Goal: Task Accomplishment & Management: Manage account settings

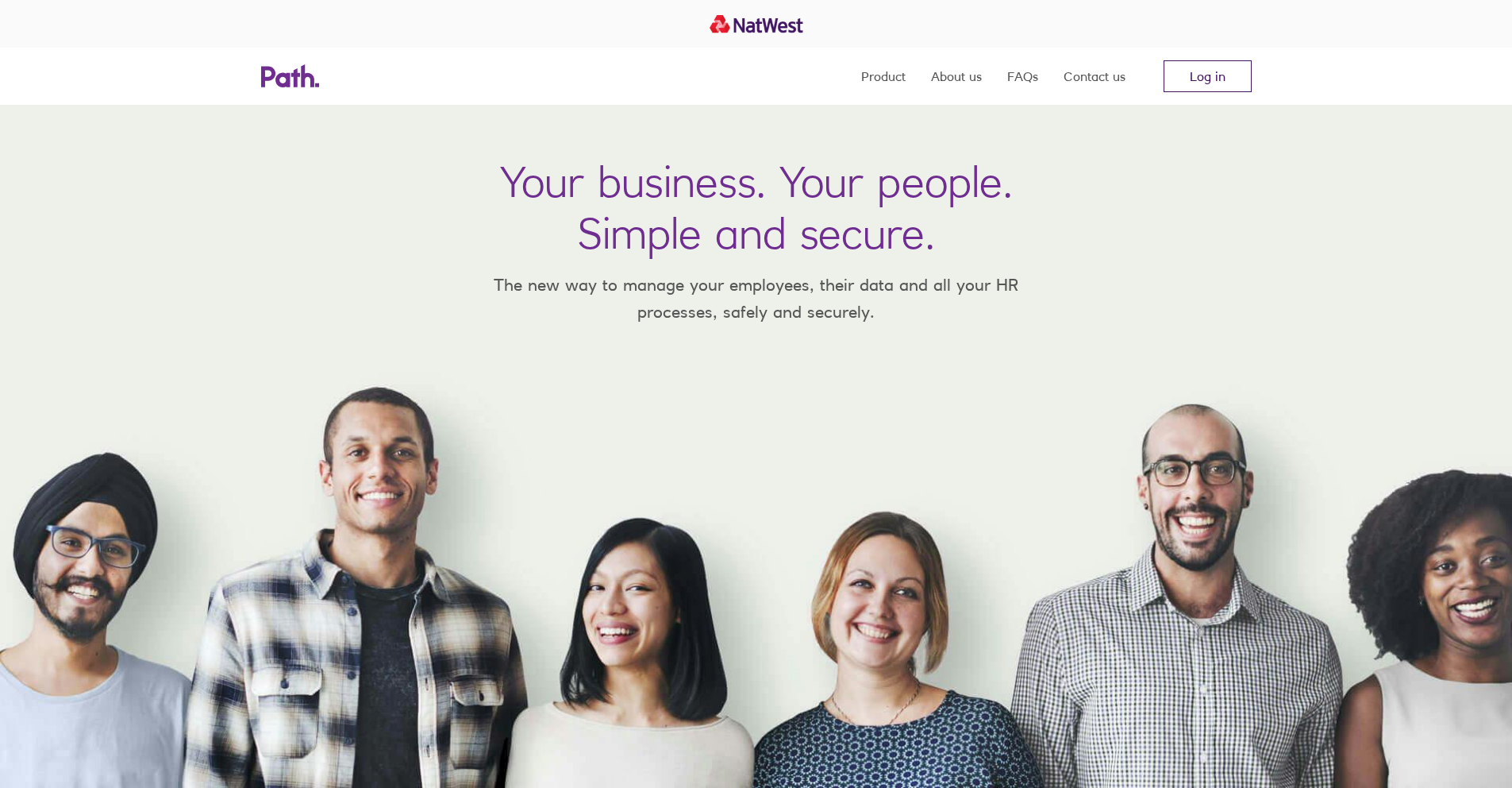
click at [1218, 79] on link "Log in" at bounding box center [1207, 76] width 88 height 32
click at [1176, 78] on link "Log in" at bounding box center [1207, 76] width 88 height 32
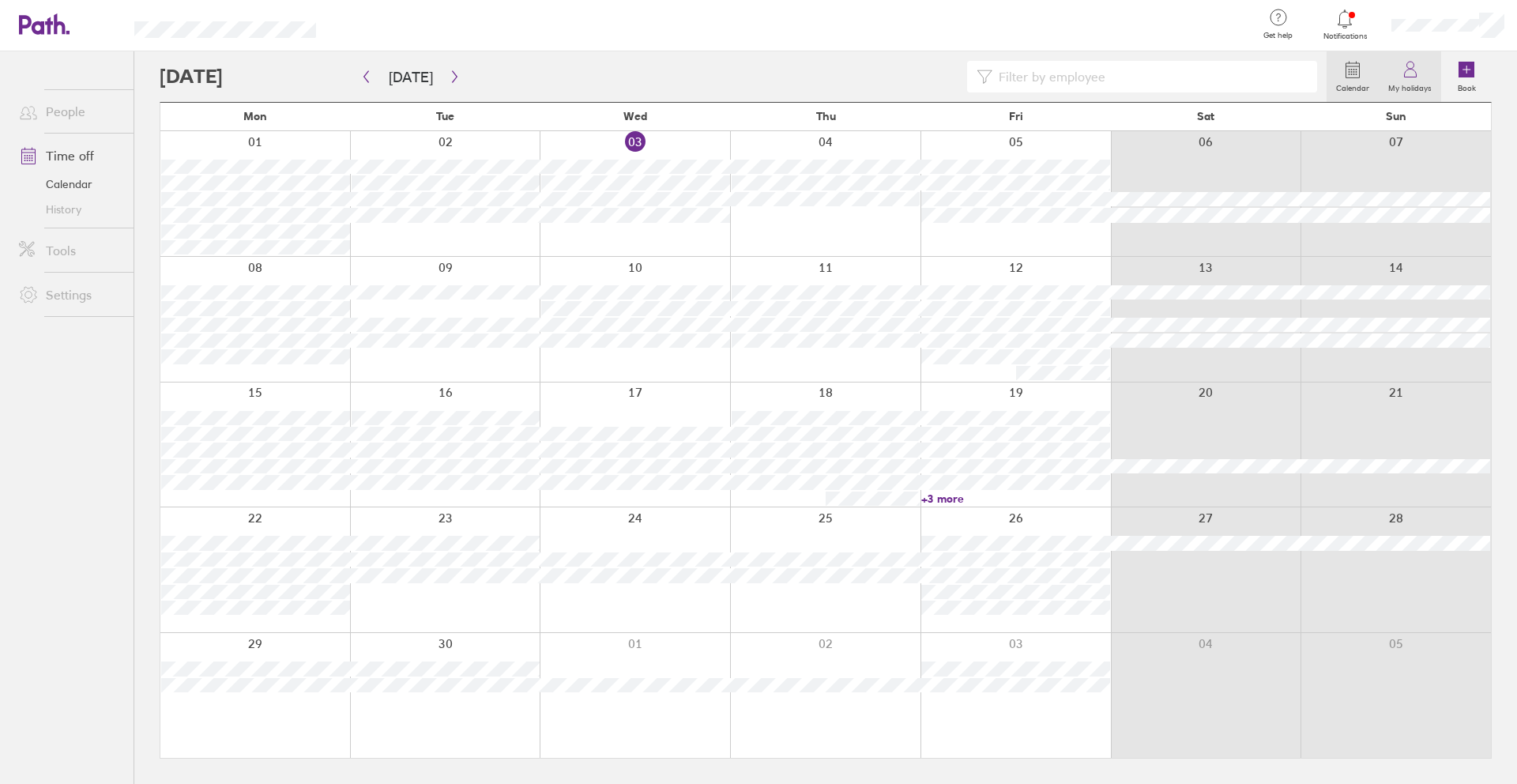
click at [1407, 69] on icon at bounding box center [1410, 69] width 19 height 19
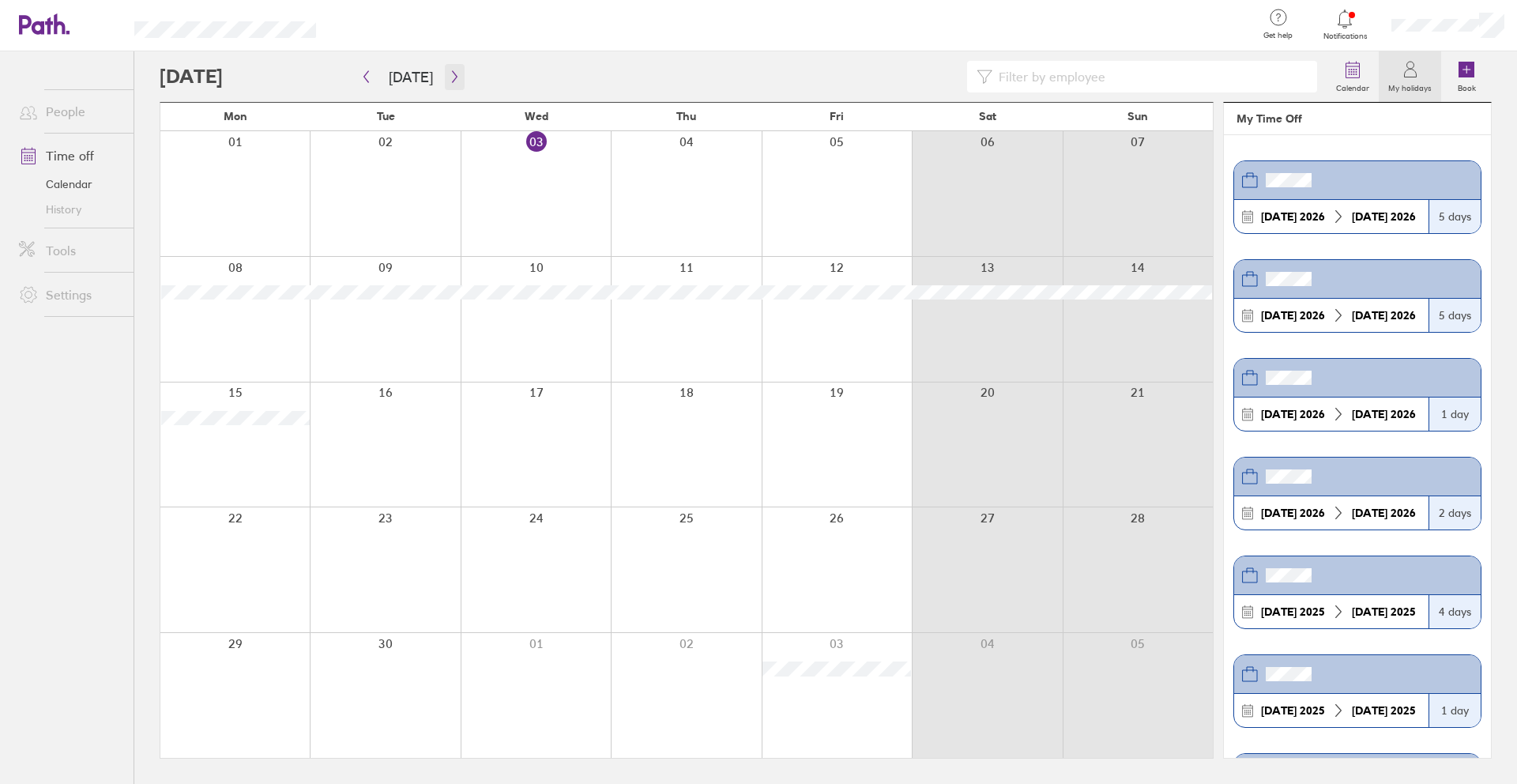
click at [452, 80] on icon "button" at bounding box center [454, 76] width 12 height 12
click at [449, 81] on icon "button" at bounding box center [454, 76] width 12 height 12
click at [74, 153] on link "Time off" at bounding box center [70, 155] width 127 height 32
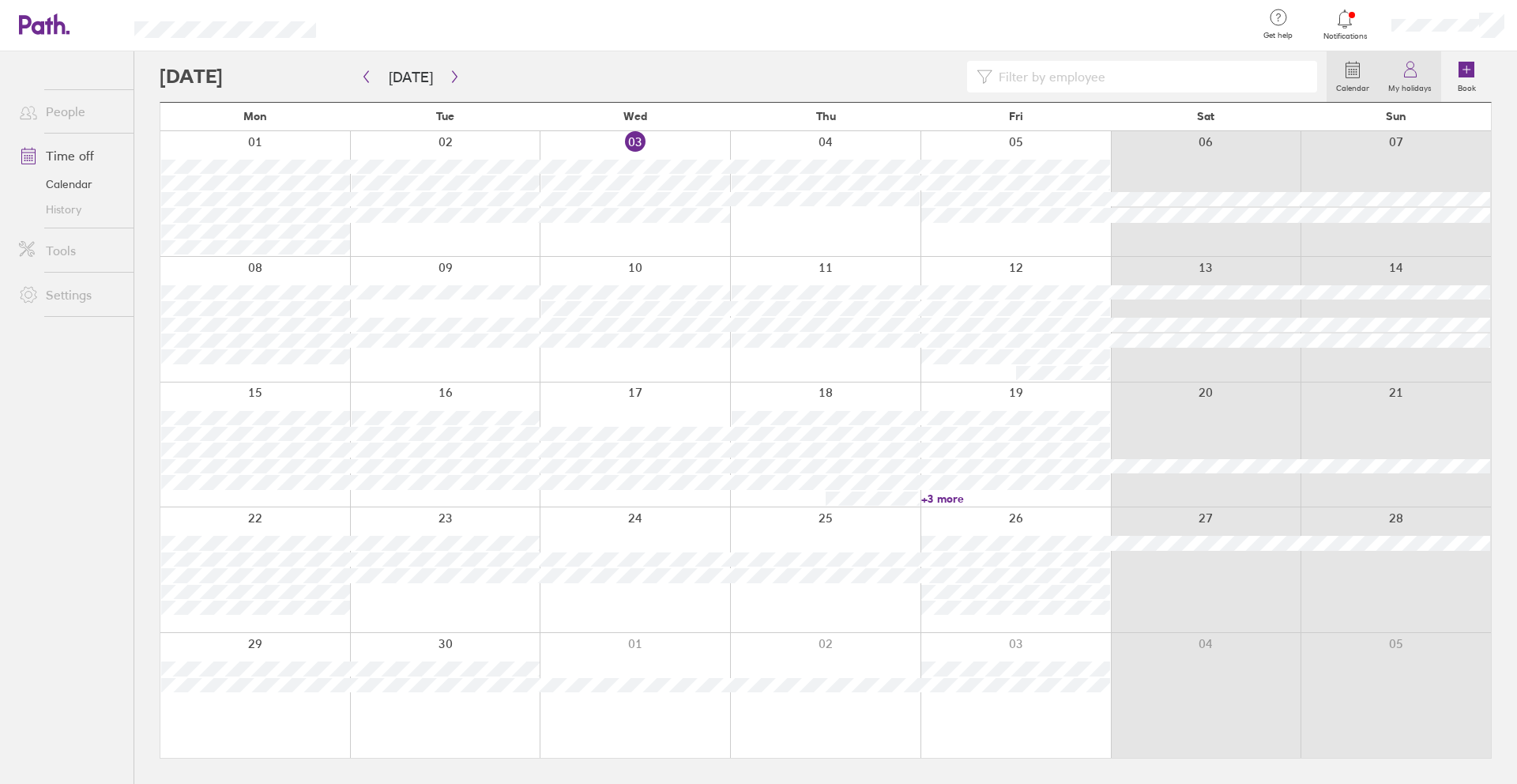
click at [1415, 78] on icon at bounding box center [1410, 69] width 19 height 19
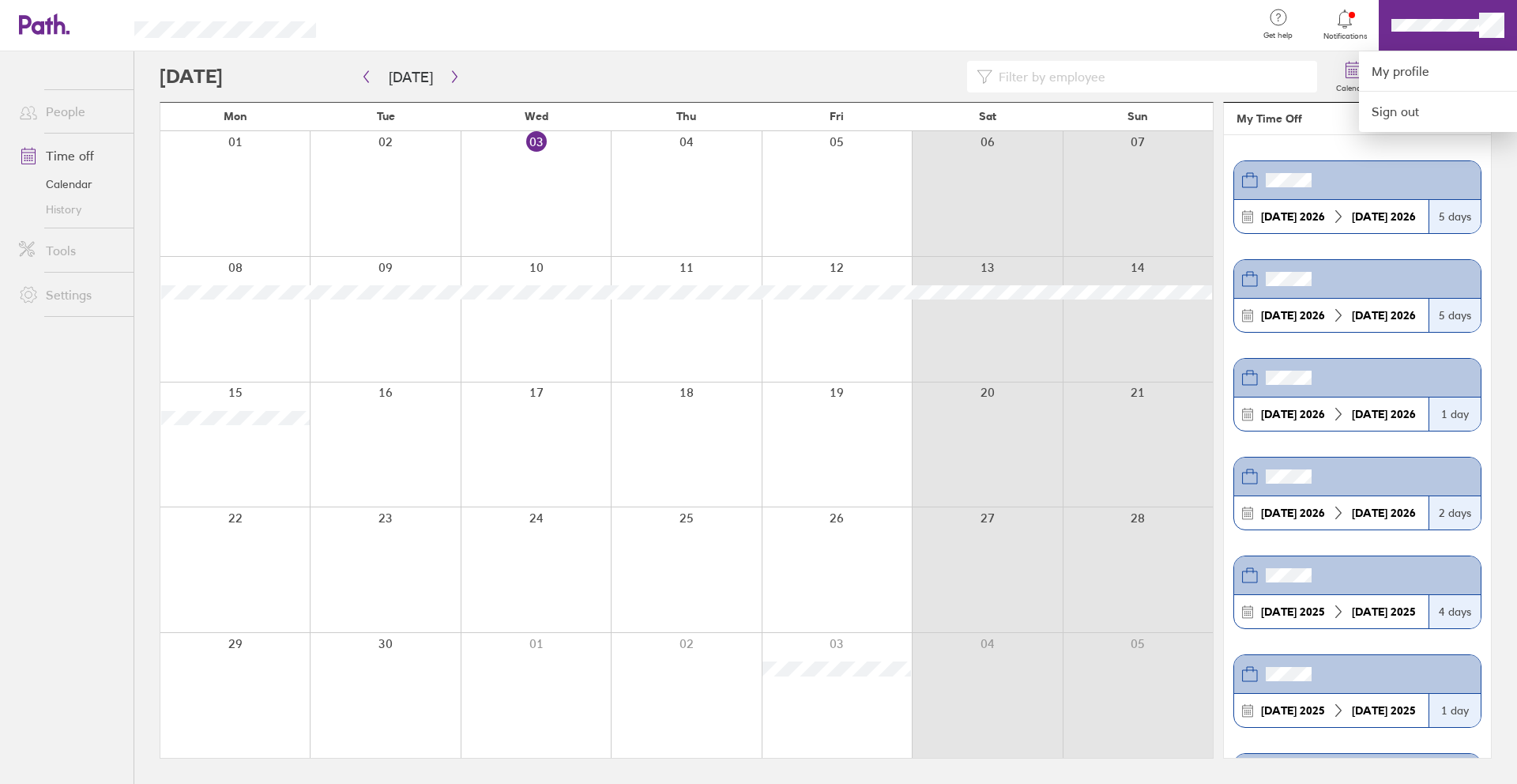
click at [1451, 29] on div at bounding box center [758, 392] width 1517 height 784
click at [1457, 65] on link "My profile" at bounding box center [1438, 71] width 158 height 40
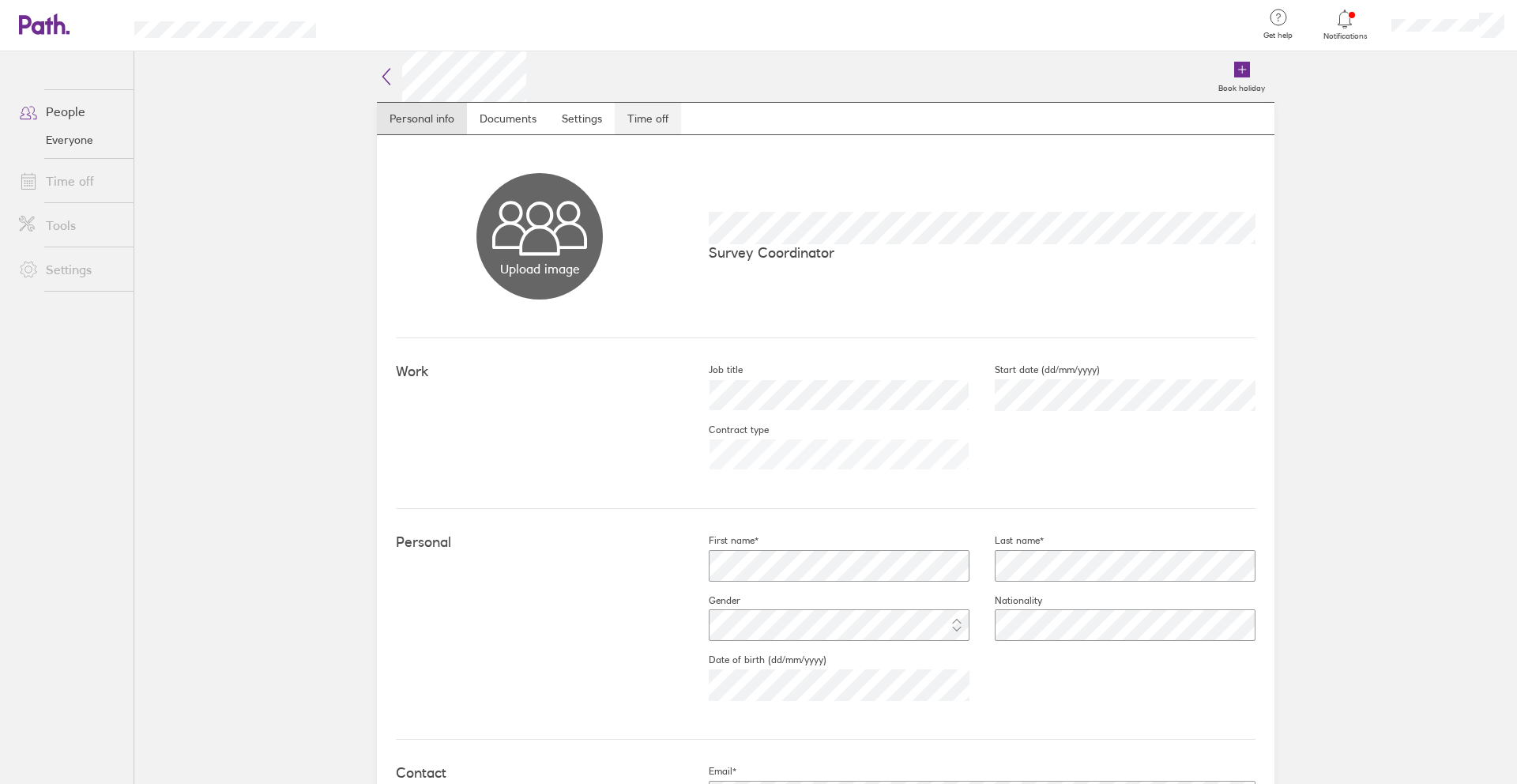
click at [631, 113] on link "Time off" at bounding box center [648, 118] width 66 height 32
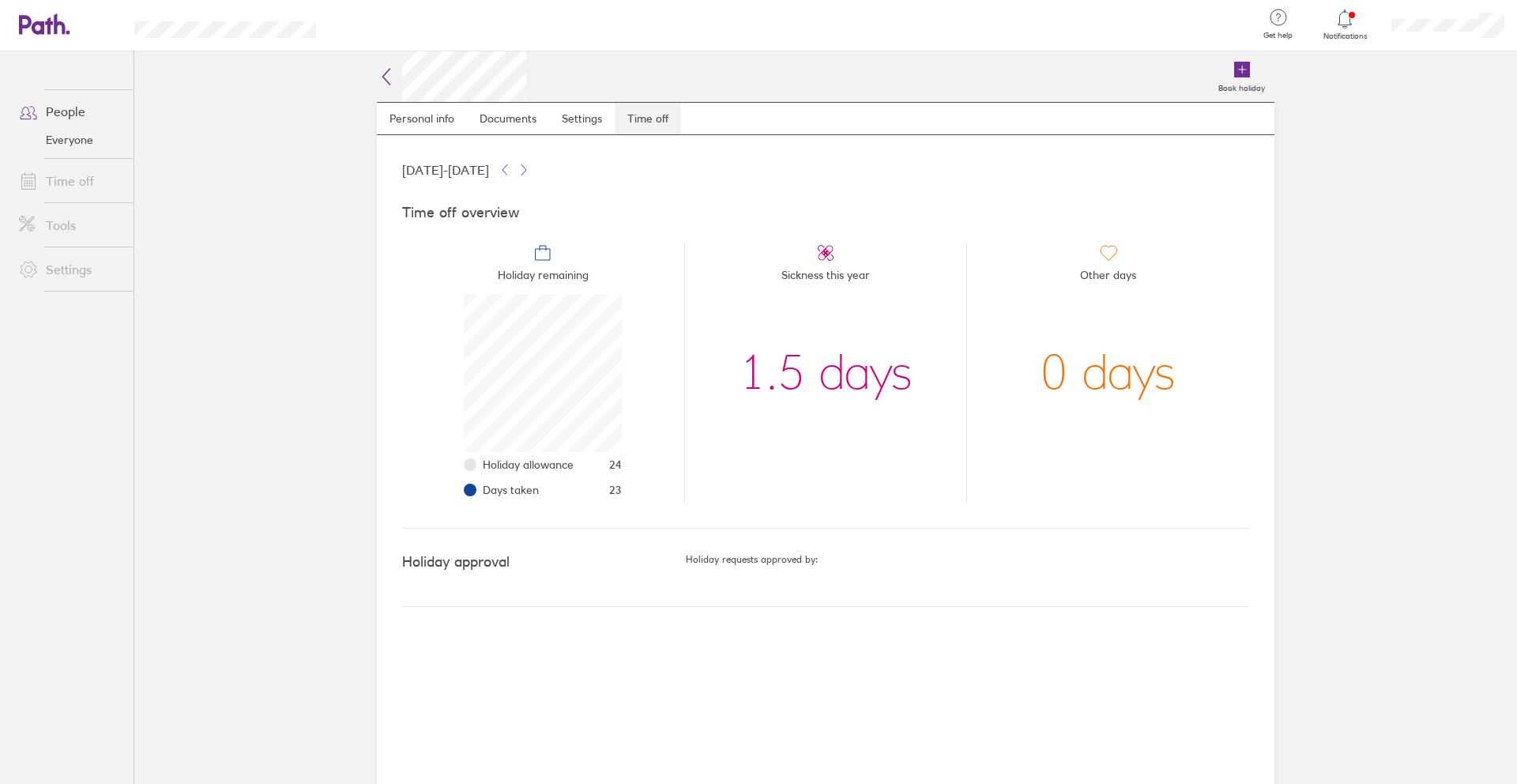
scroll to position [158, 158]
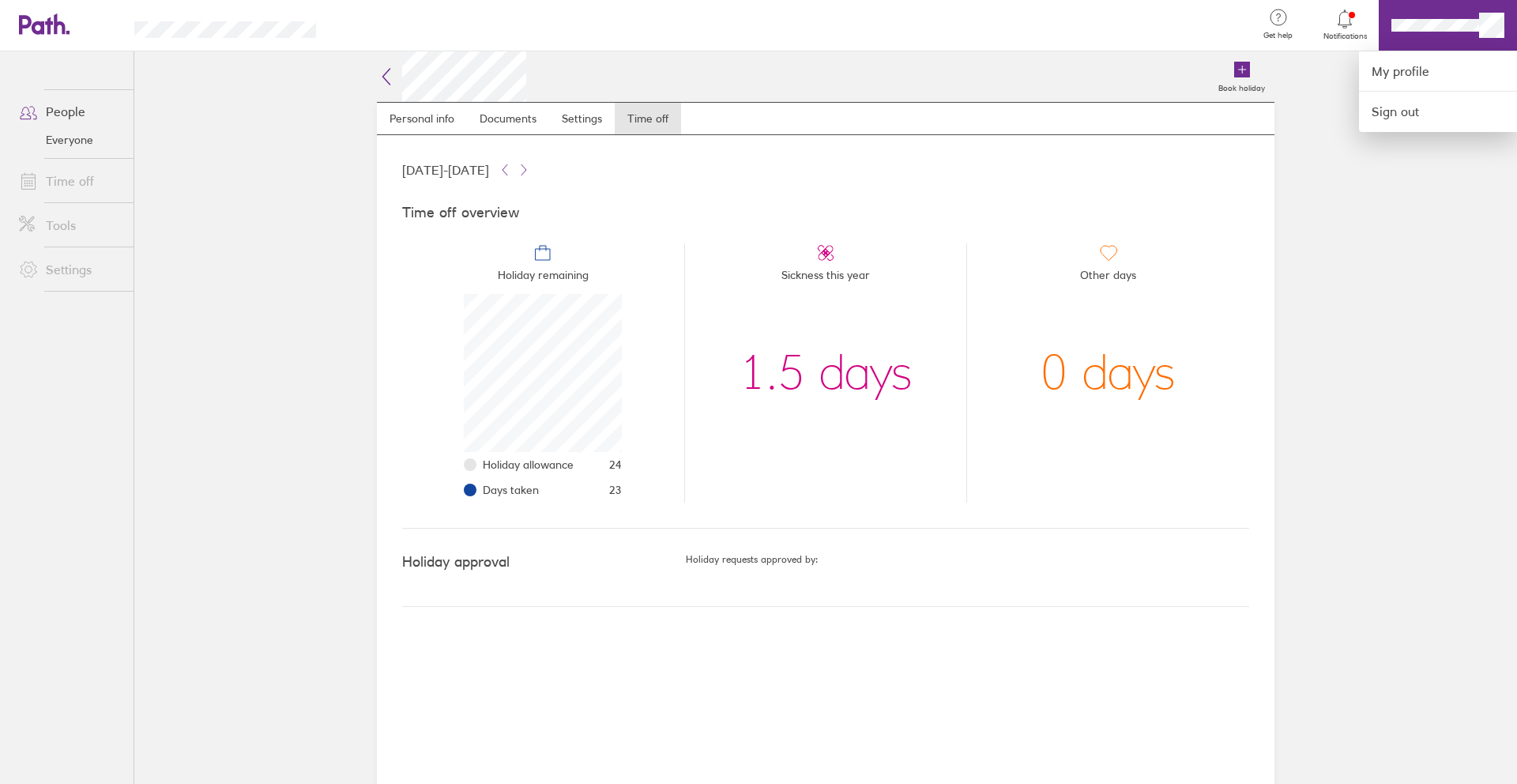
click at [75, 134] on div at bounding box center [758, 392] width 1517 height 784
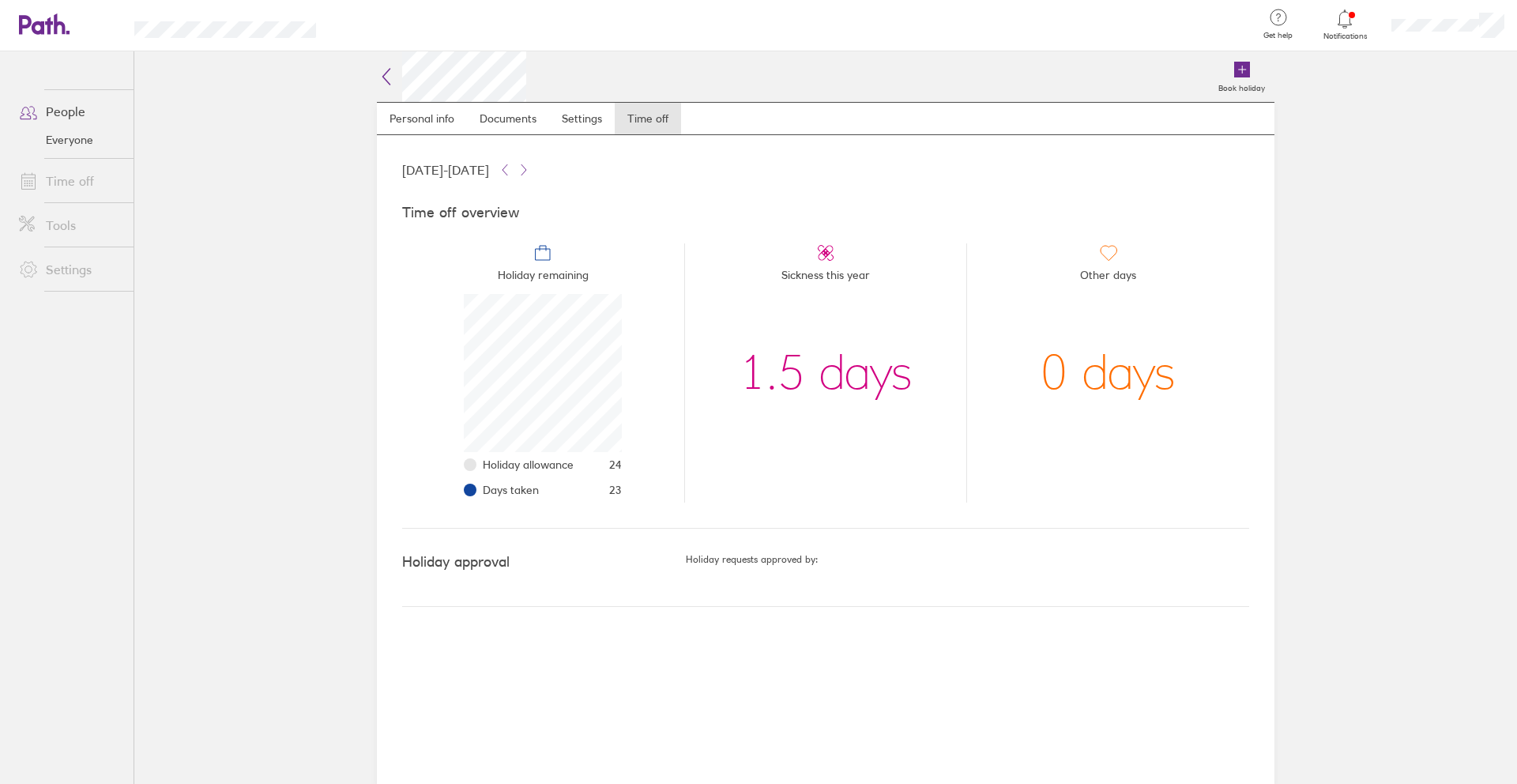
click at [389, 74] on icon at bounding box center [386, 76] width 19 height 19
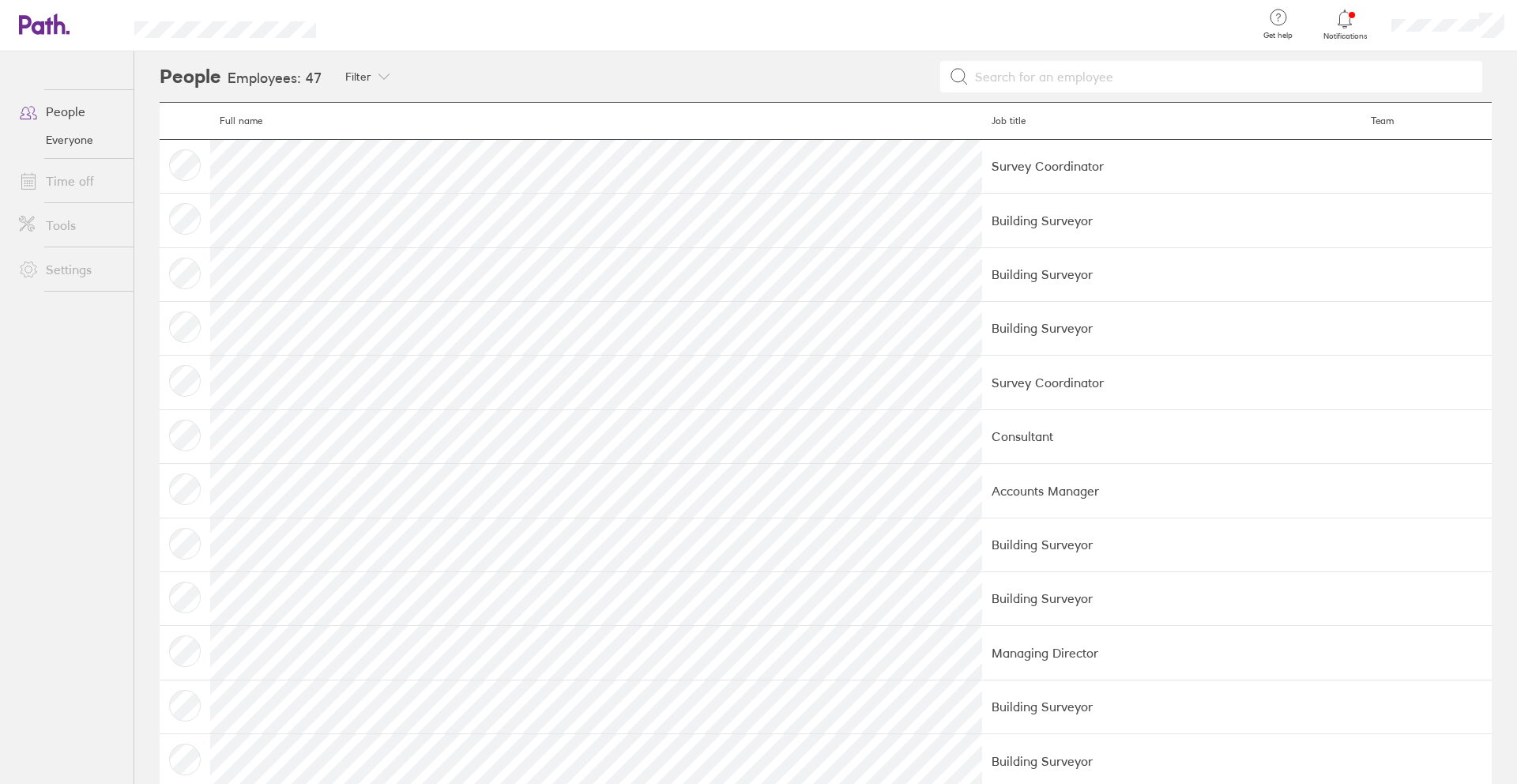
click at [389, 74] on div "Filter" at bounding box center [367, 77] width 79 height 51
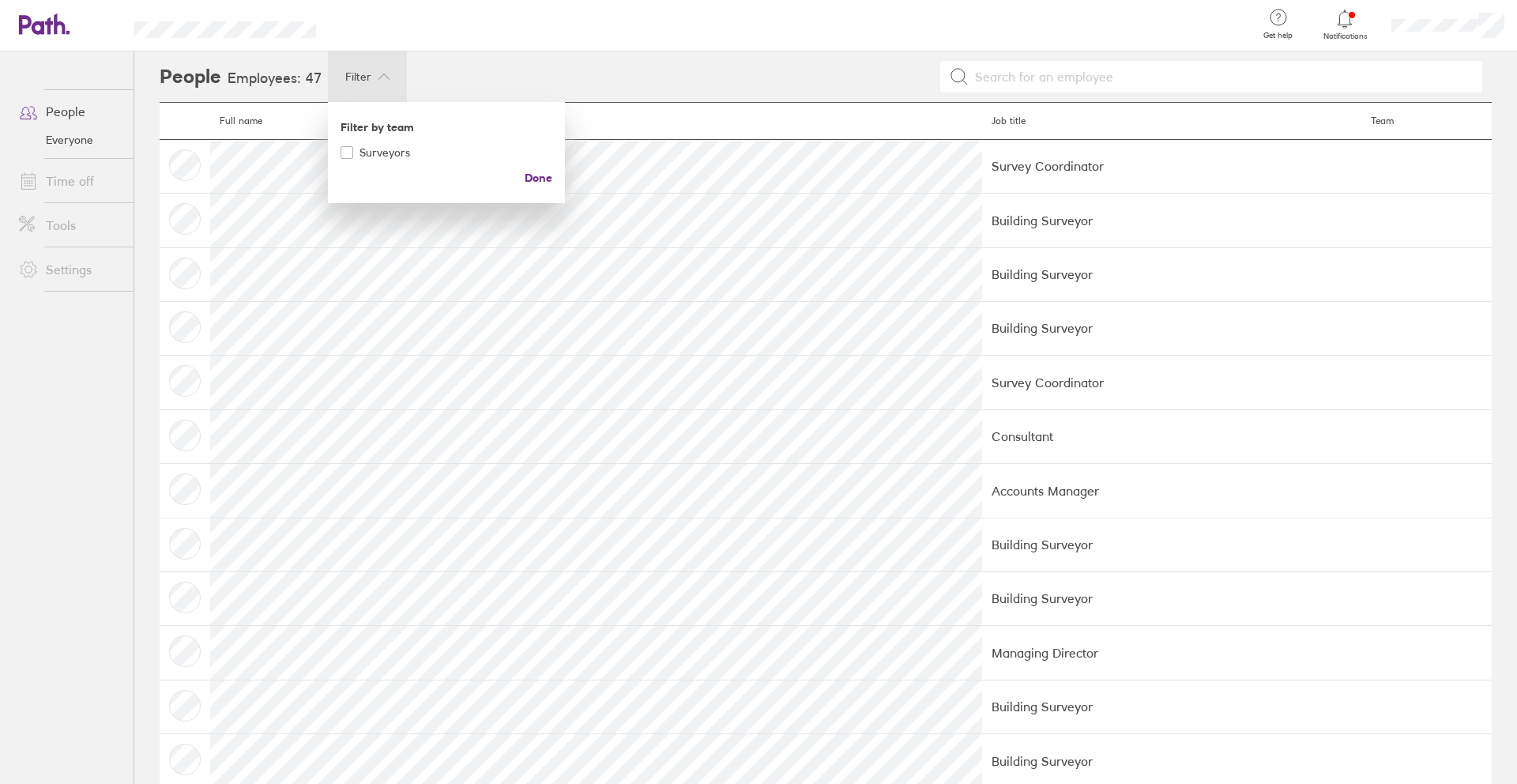
click at [74, 110] on div at bounding box center [758, 392] width 1517 height 784
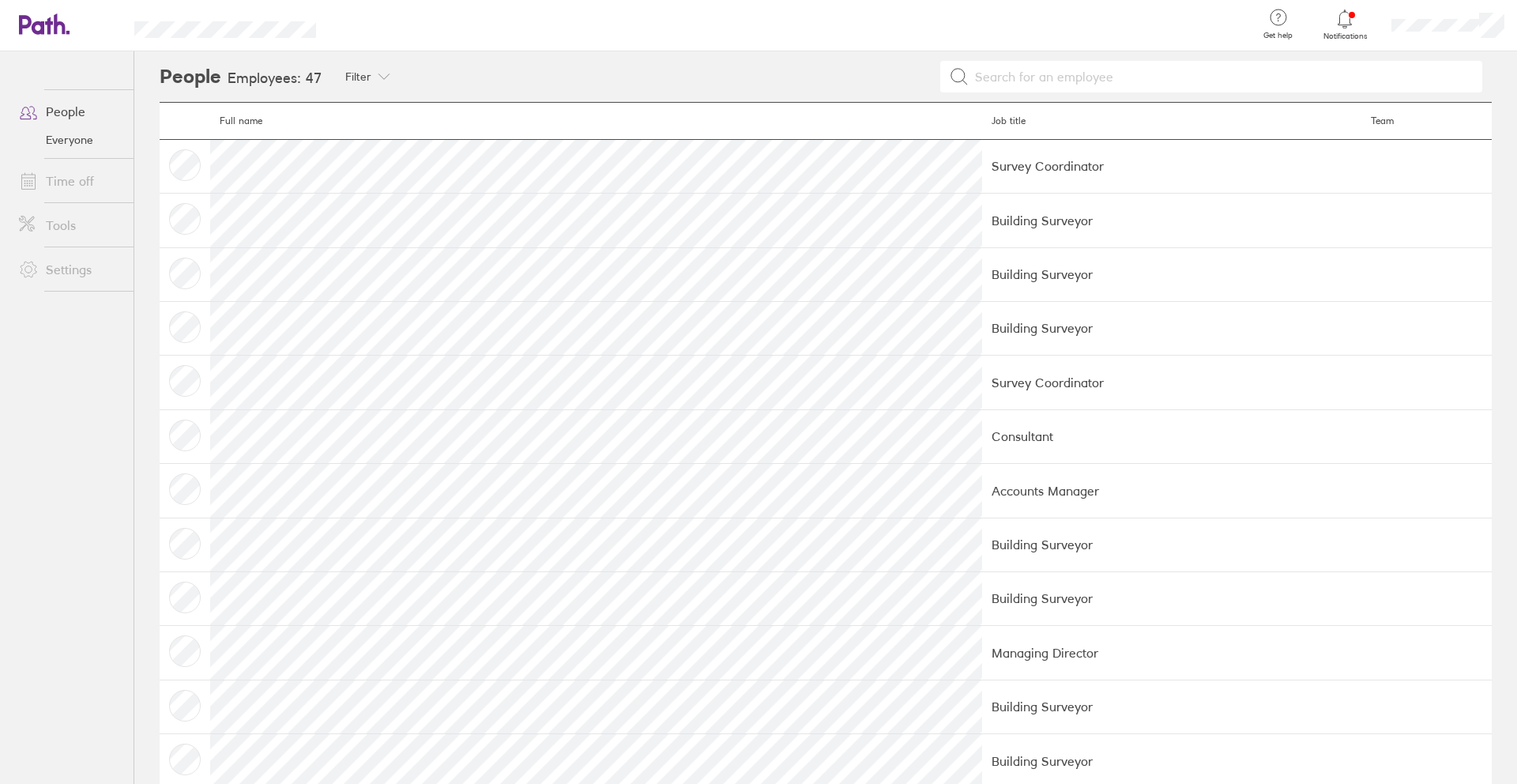
click at [74, 110] on link "People" at bounding box center [70, 111] width 127 height 32
click at [65, 182] on link "Time off" at bounding box center [70, 180] width 127 height 32
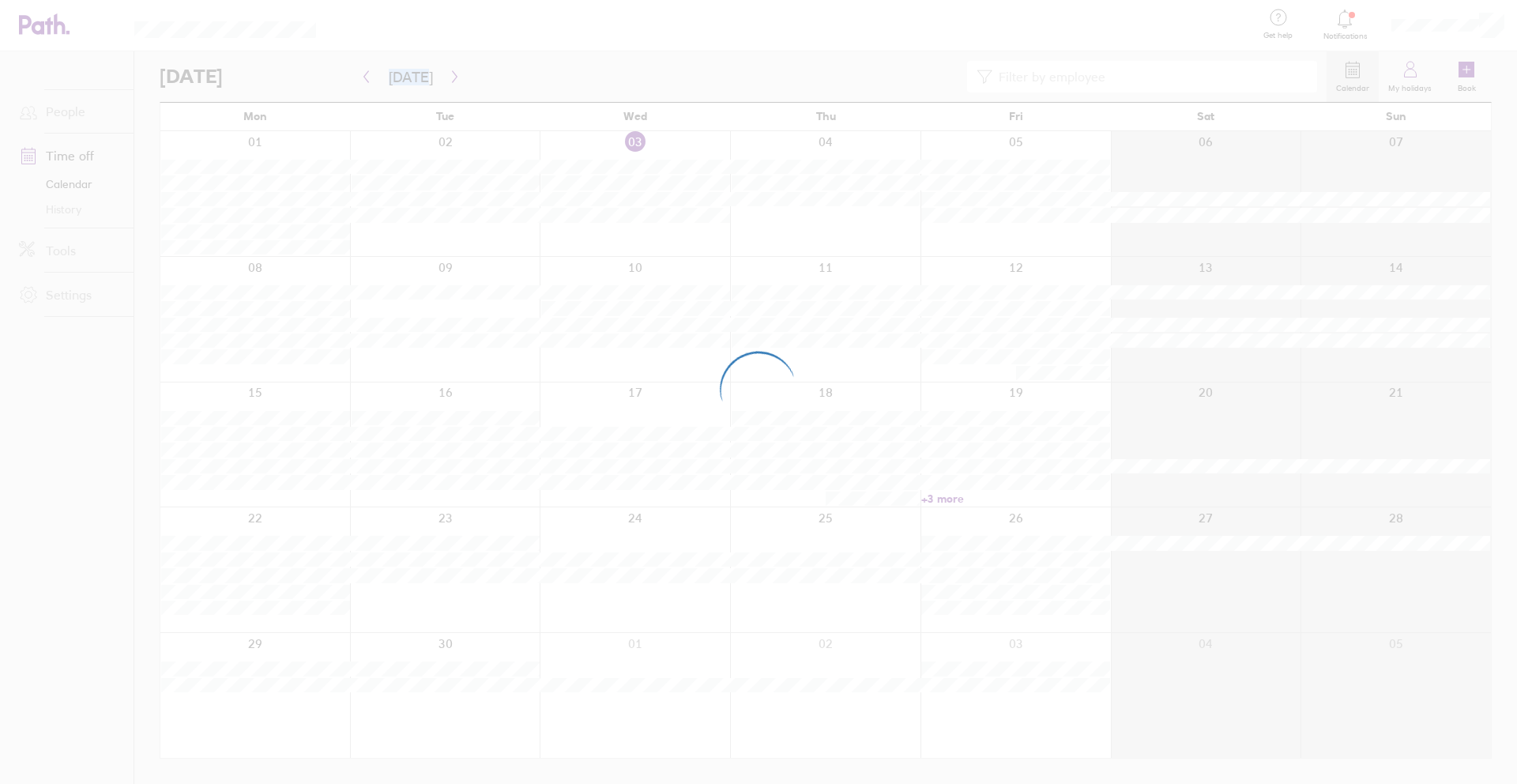
click at [65, 182] on div at bounding box center [758, 392] width 1517 height 784
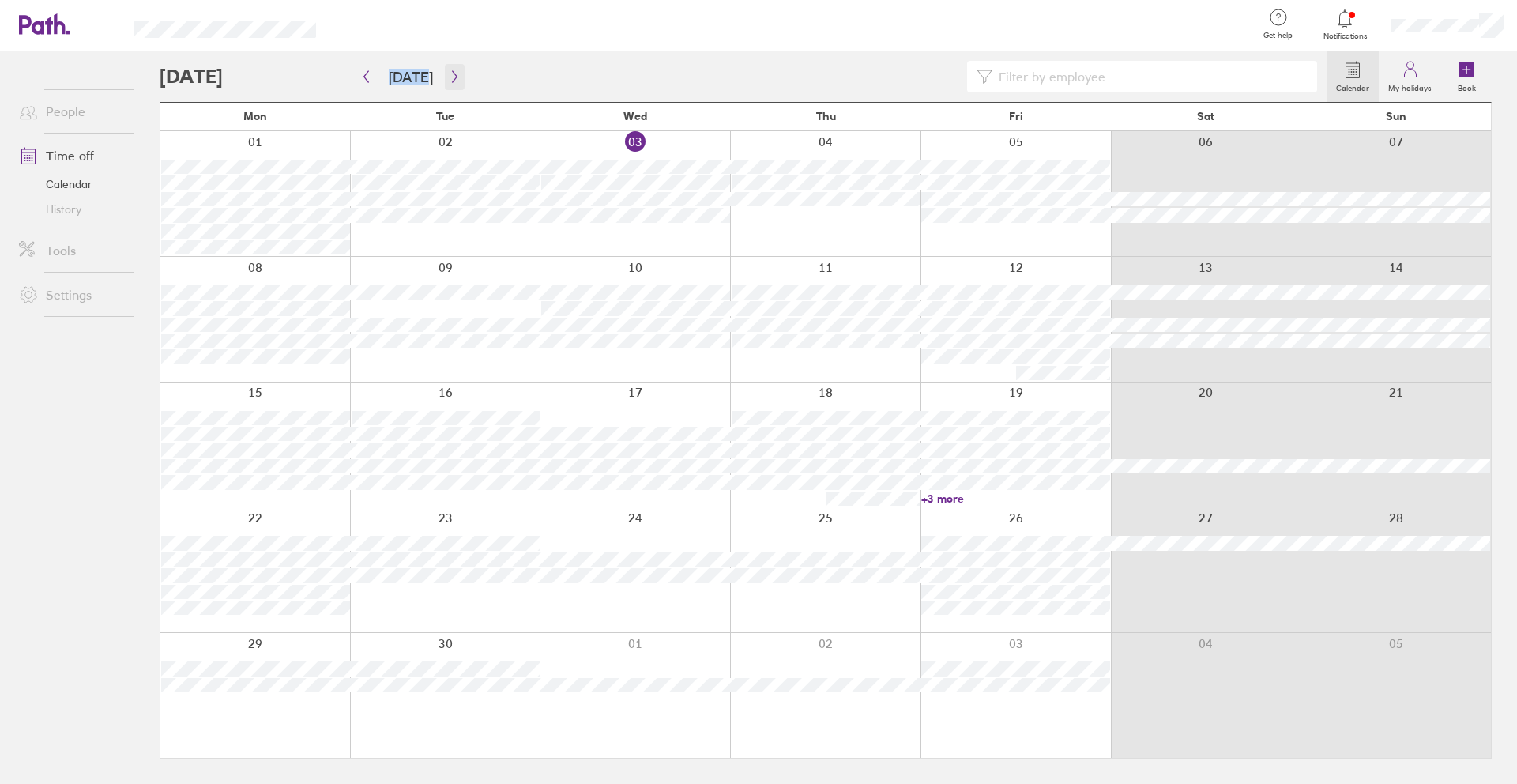
click at [448, 75] on icon "button" at bounding box center [454, 76] width 12 height 12
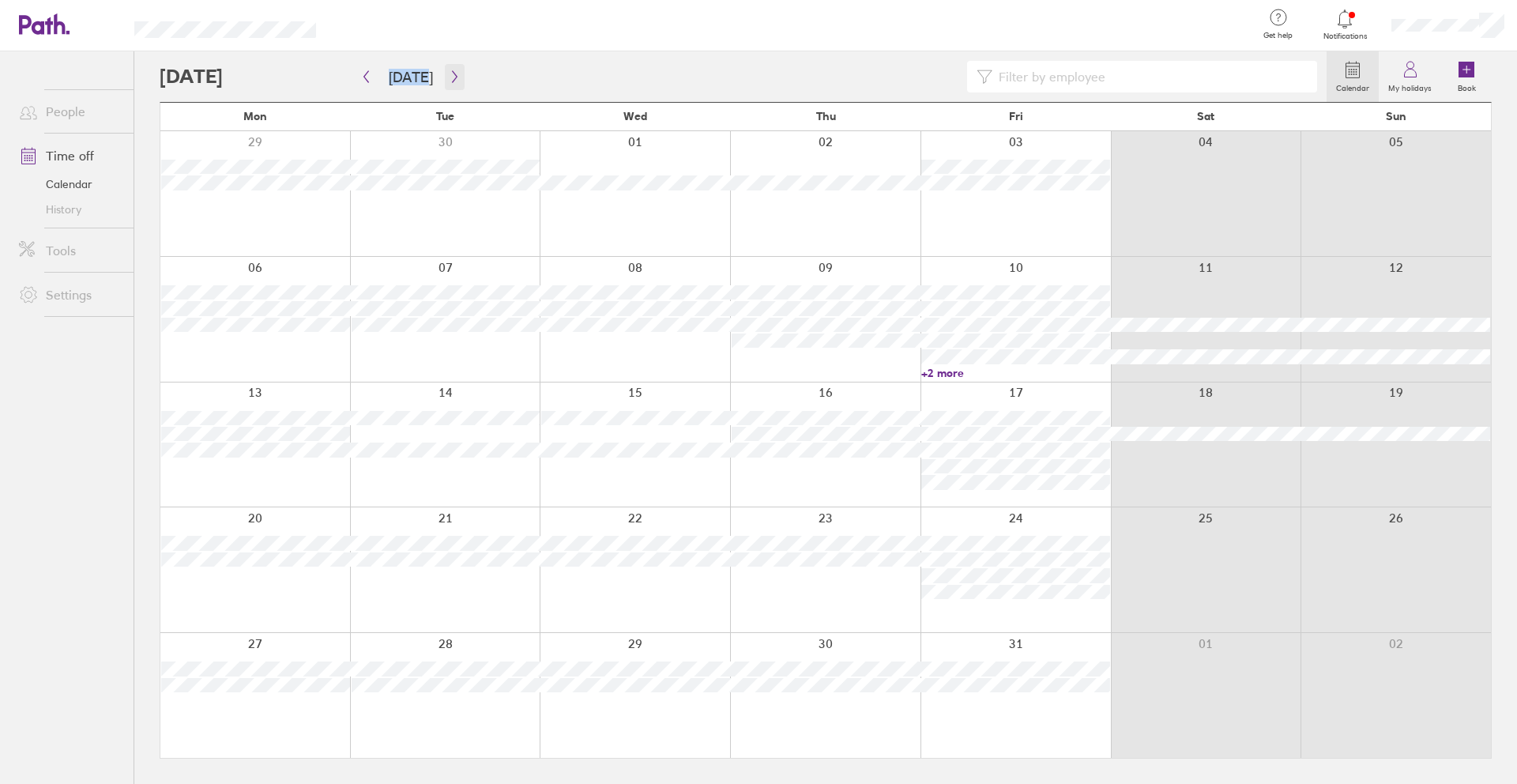
click at [448, 75] on icon "button" at bounding box center [454, 76] width 12 height 12
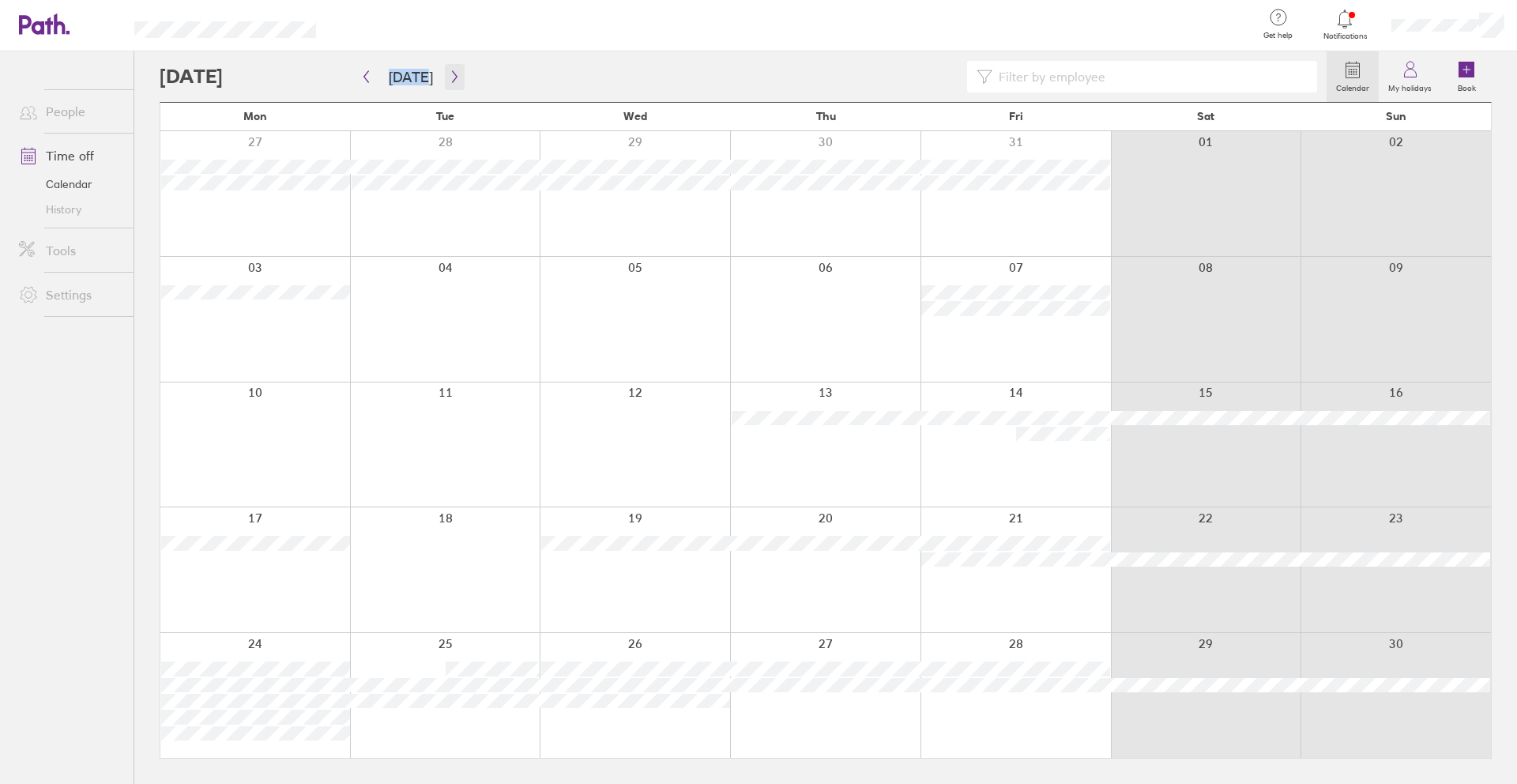
click at [448, 82] on icon "button" at bounding box center [454, 76] width 12 height 12
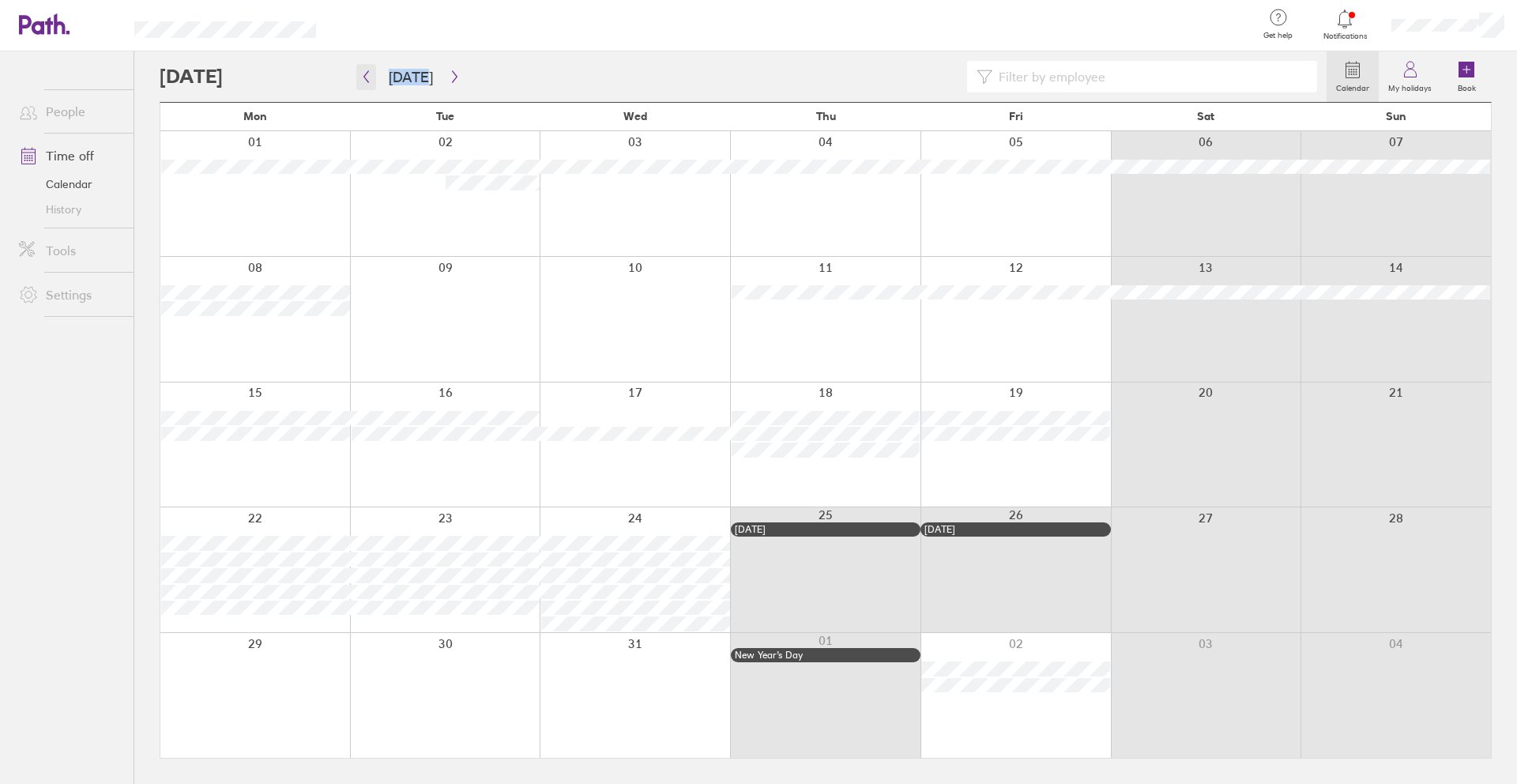
click at [360, 70] on icon "button" at bounding box center [366, 76] width 12 height 12
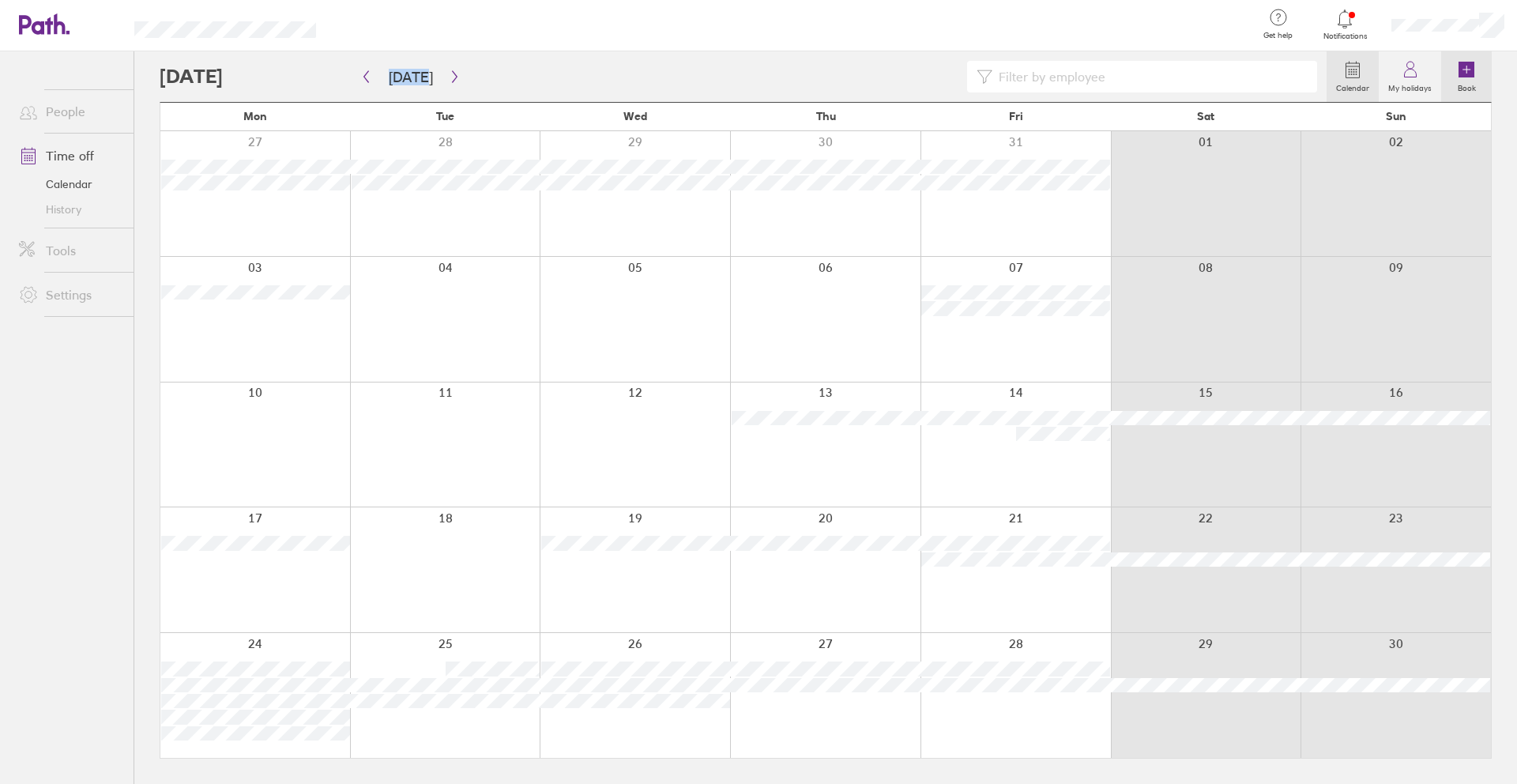
click at [1459, 65] on icon at bounding box center [1466, 69] width 16 height 16
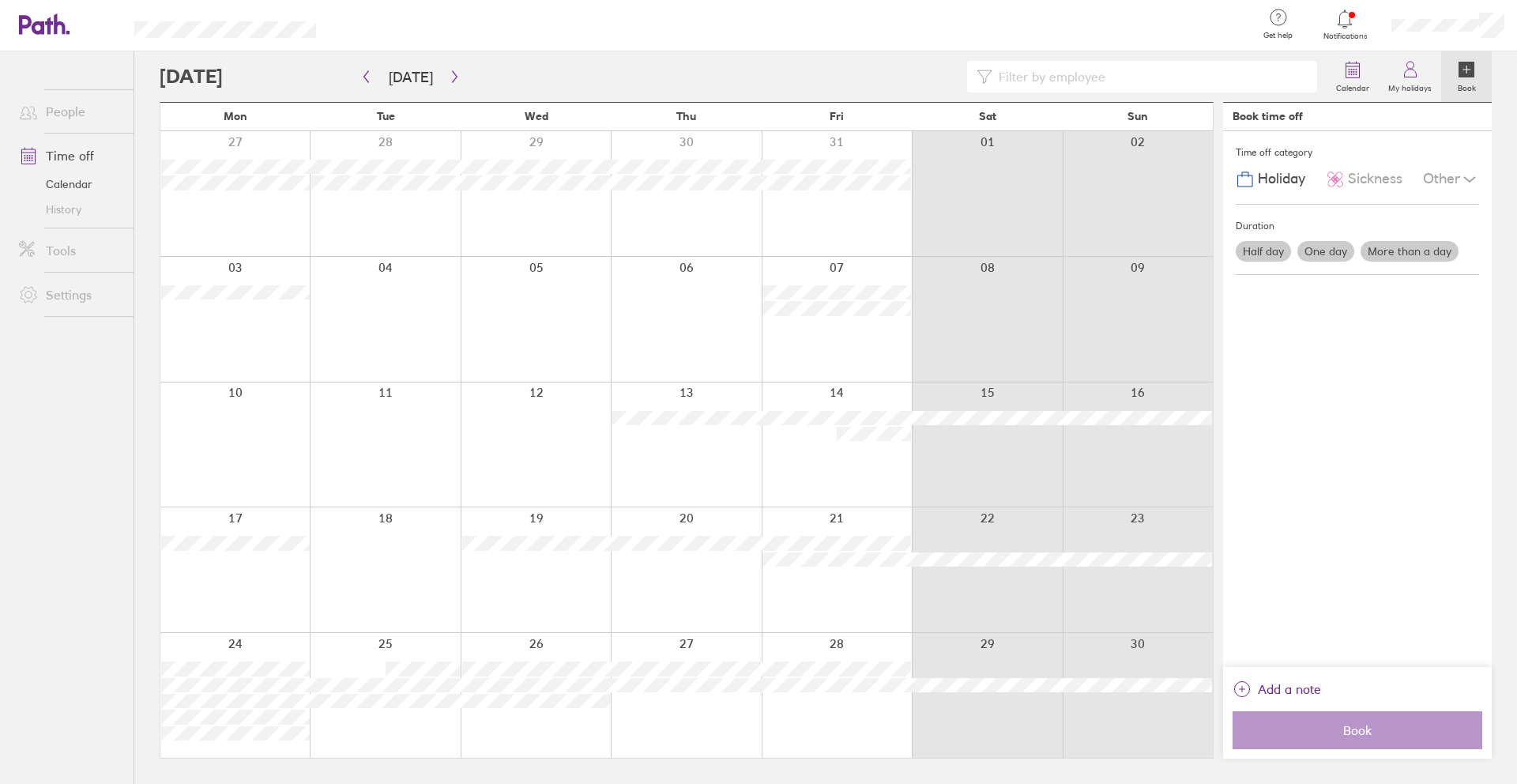
click at [1316, 247] on label "One day" at bounding box center [1326, 251] width 57 height 20
click at [0, 0] on input "One day" at bounding box center [0, 0] width 0 height 0
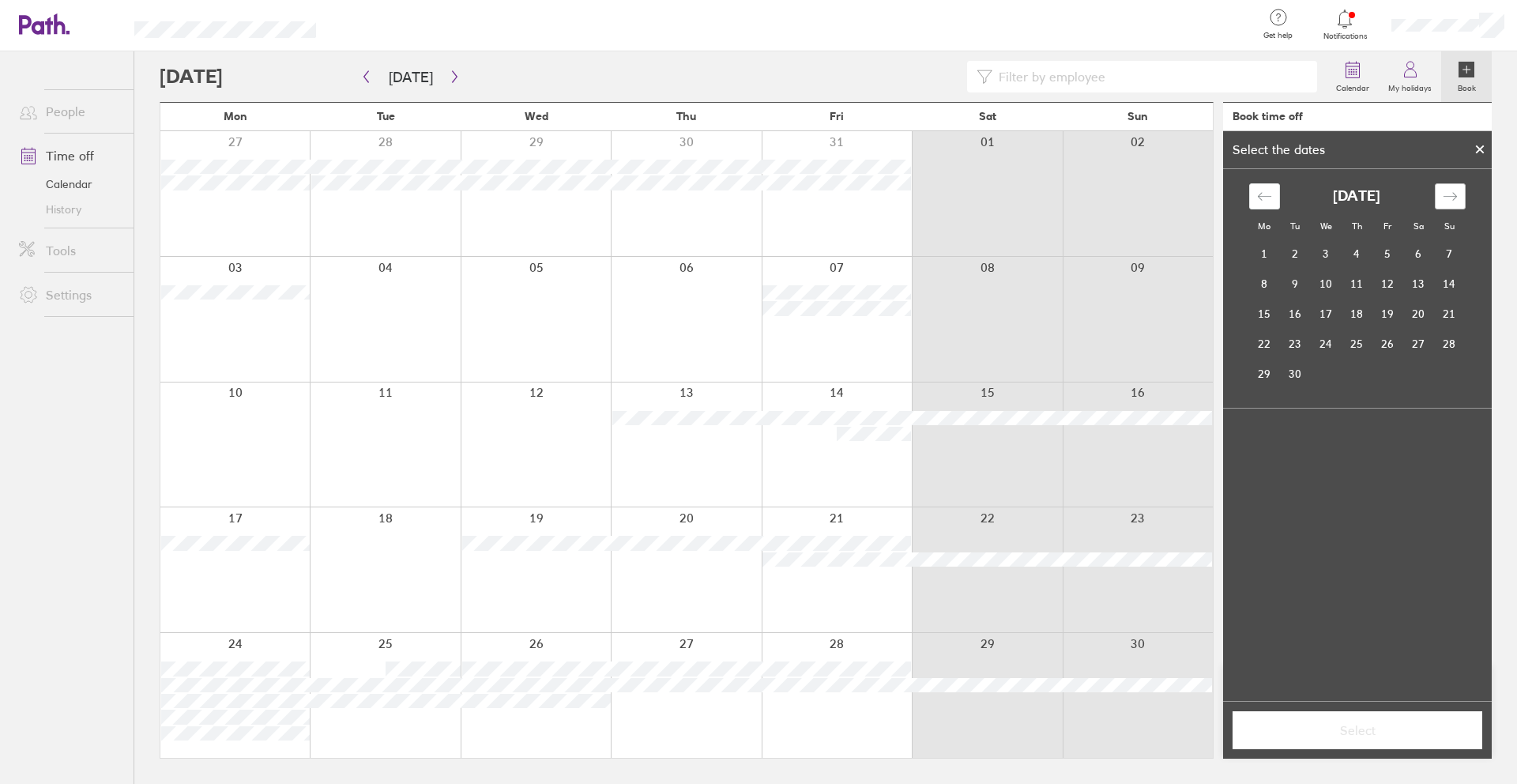
click at [1438, 196] on div "Move forward to switch to the next month." at bounding box center [1451, 196] width 31 height 26
click at [1267, 321] on td "10" at bounding box center [1265, 314] width 31 height 30
click at [1373, 735] on span "Select" at bounding box center [1358, 729] width 228 height 14
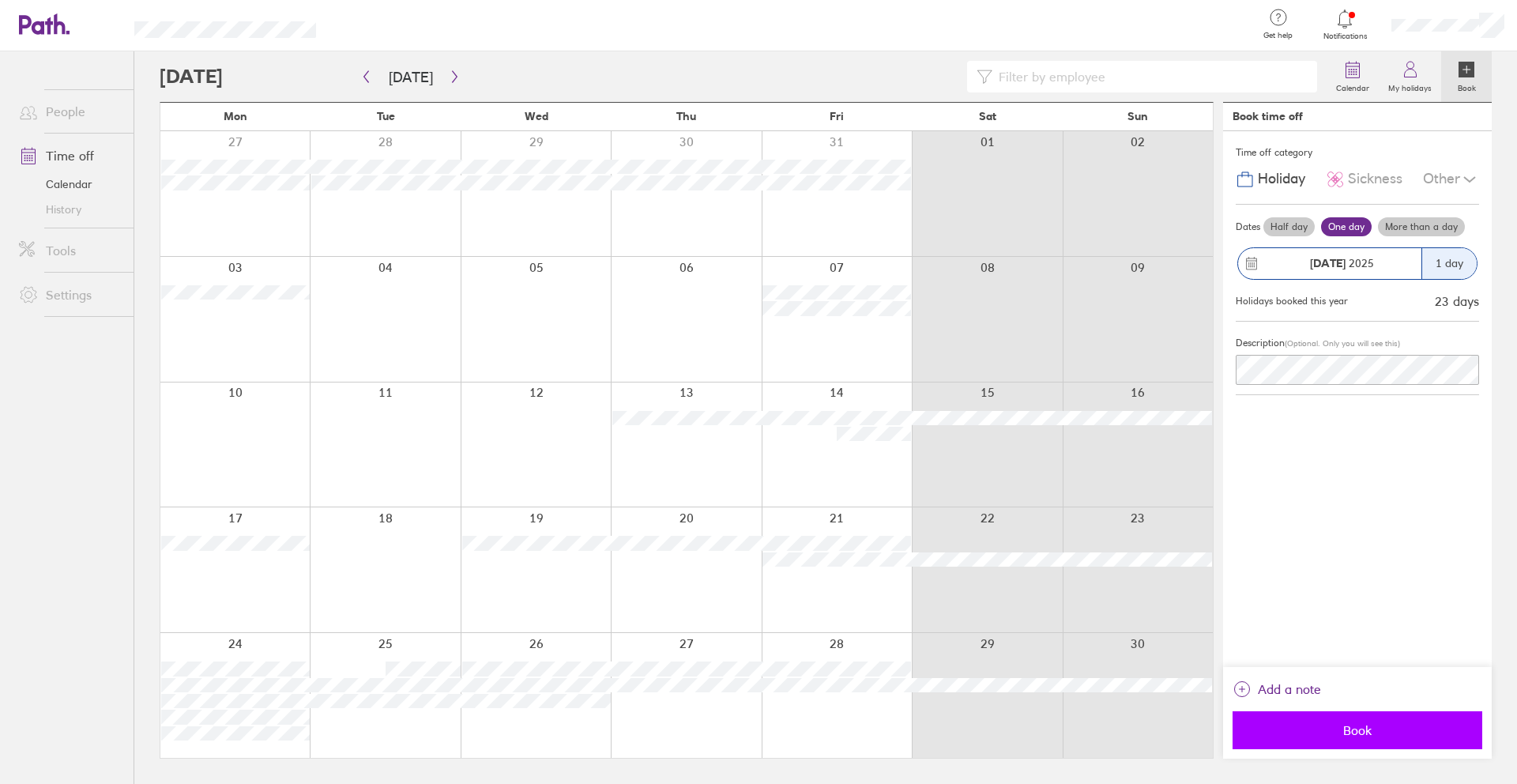
click at [1360, 734] on span "Book" at bounding box center [1358, 729] width 228 height 14
